Goal: Transaction & Acquisition: Purchase product/service

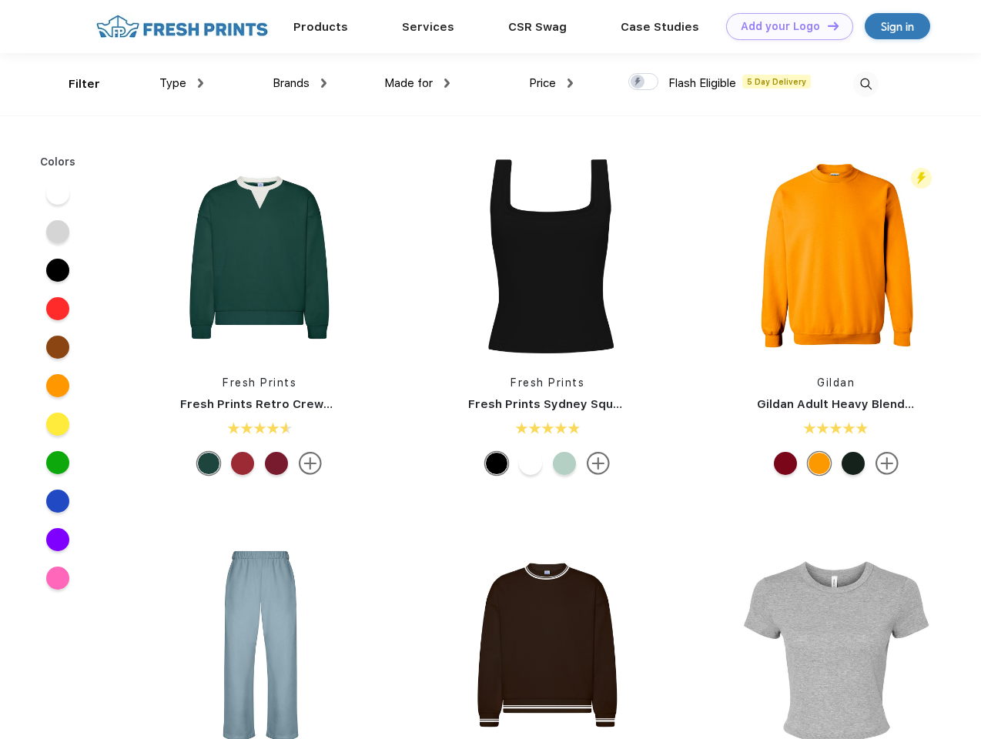
scroll to position [1, 0]
click at [784, 26] on link "Add your Logo Design Tool" at bounding box center [789, 26] width 127 height 27
click at [0, 0] on div "Design Tool" at bounding box center [0, 0] width 0 height 0
click at [826, 25] on link "Add your Logo Design Tool" at bounding box center [789, 26] width 127 height 27
click at [74, 84] on div "Filter" at bounding box center [85, 84] width 32 height 18
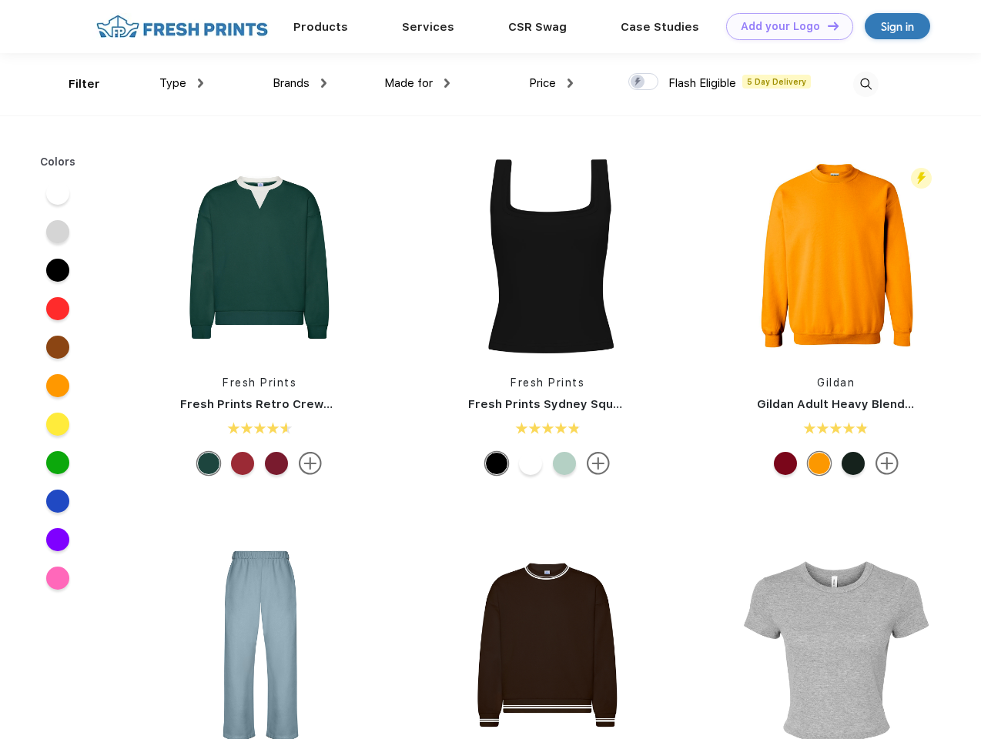
click at [182, 83] on span "Type" at bounding box center [172, 83] width 27 height 14
click at [300, 83] on span "Brands" at bounding box center [291, 83] width 37 height 14
click at [417, 83] on span "Made for" at bounding box center [408, 83] width 49 height 14
click at [551, 83] on span "Price" at bounding box center [542, 83] width 27 height 14
click at [644, 82] on div at bounding box center [643, 81] width 30 height 17
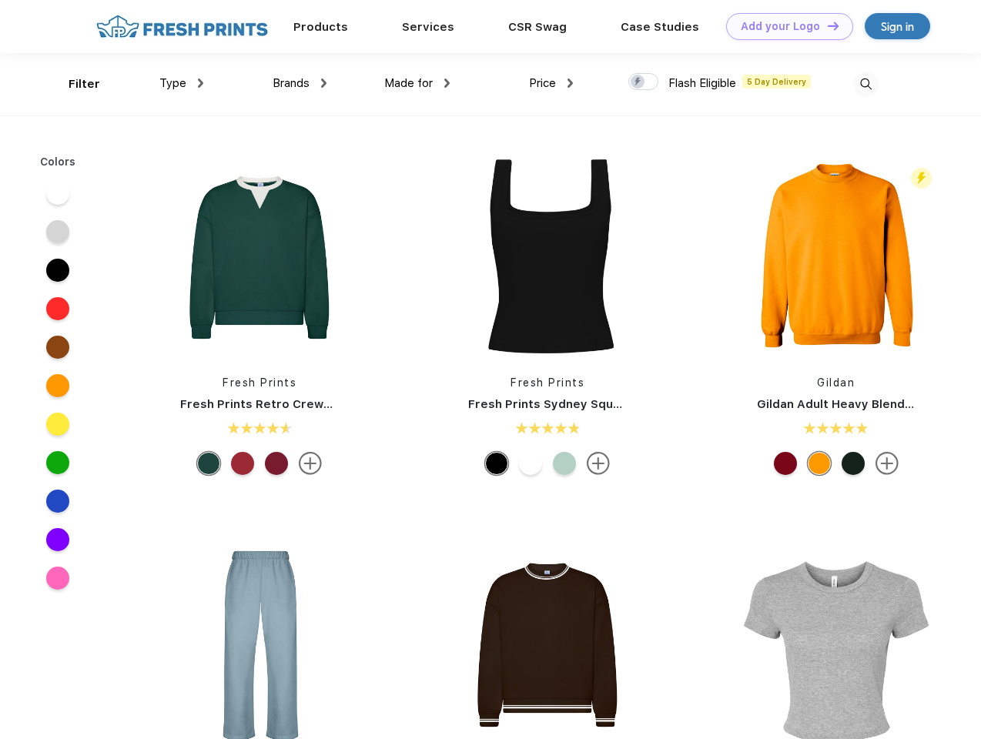
click at [638, 82] on input "checkbox" at bounding box center [633, 77] width 10 height 10
click at [866, 84] on img at bounding box center [865, 84] width 25 height 25
